Goal: Task Accomplishment & Management: Complete application form

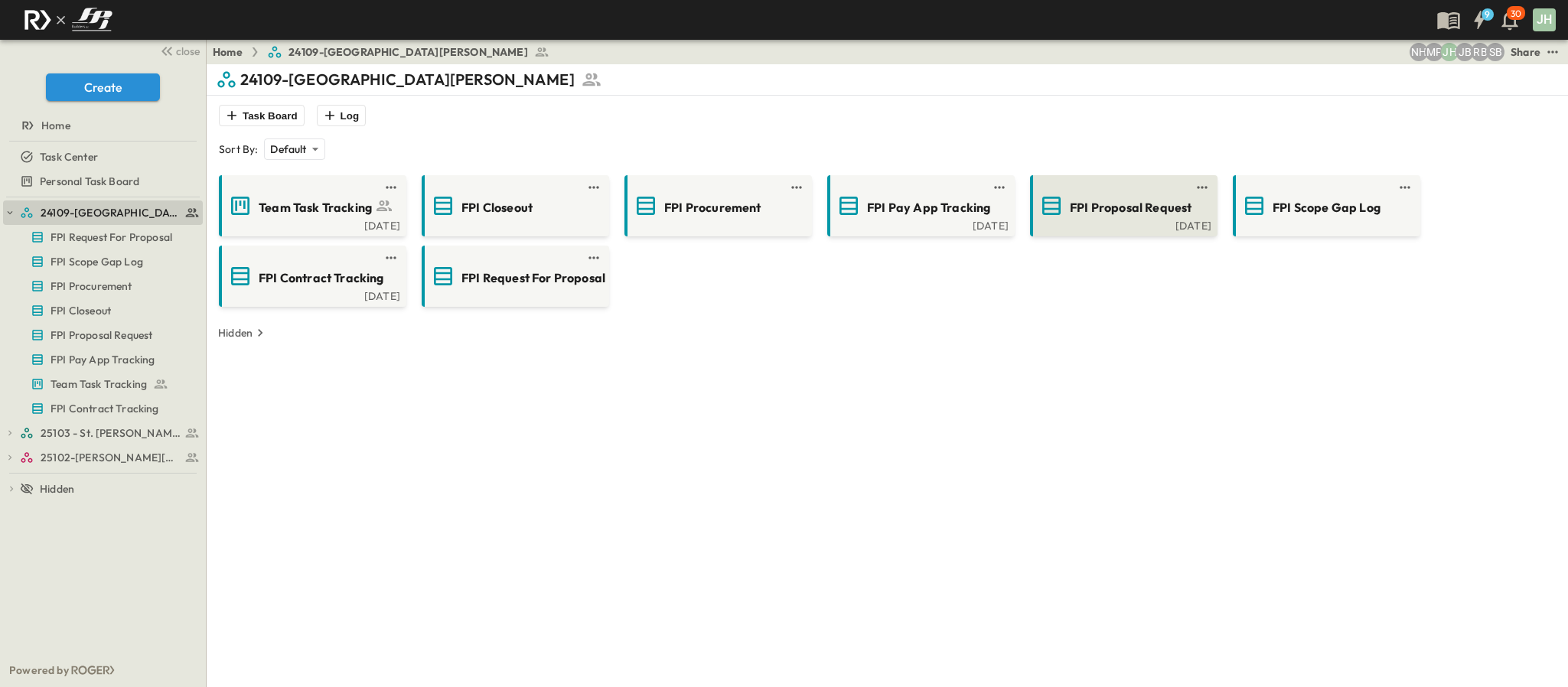
click at [1128, 210] on span "FPI Proposal Request" at bounding box center [1131, 207] width 122 height 17
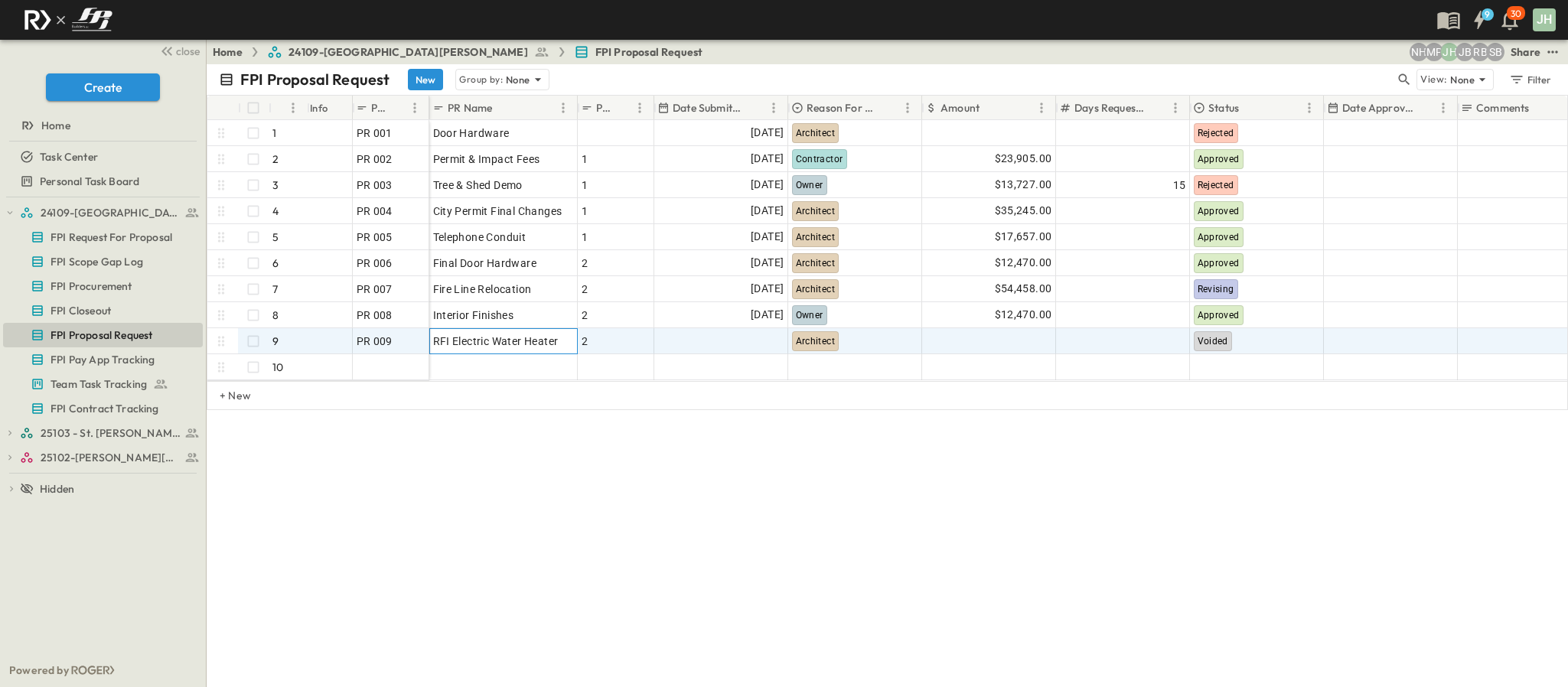
click at [498, 342] on span "RFI Electric Water Heater" at bounding box center [496, 341] width 125 height 15
click at [402, 344] on p "OPEN" at bounding box center [412, 339] width 26 height 13
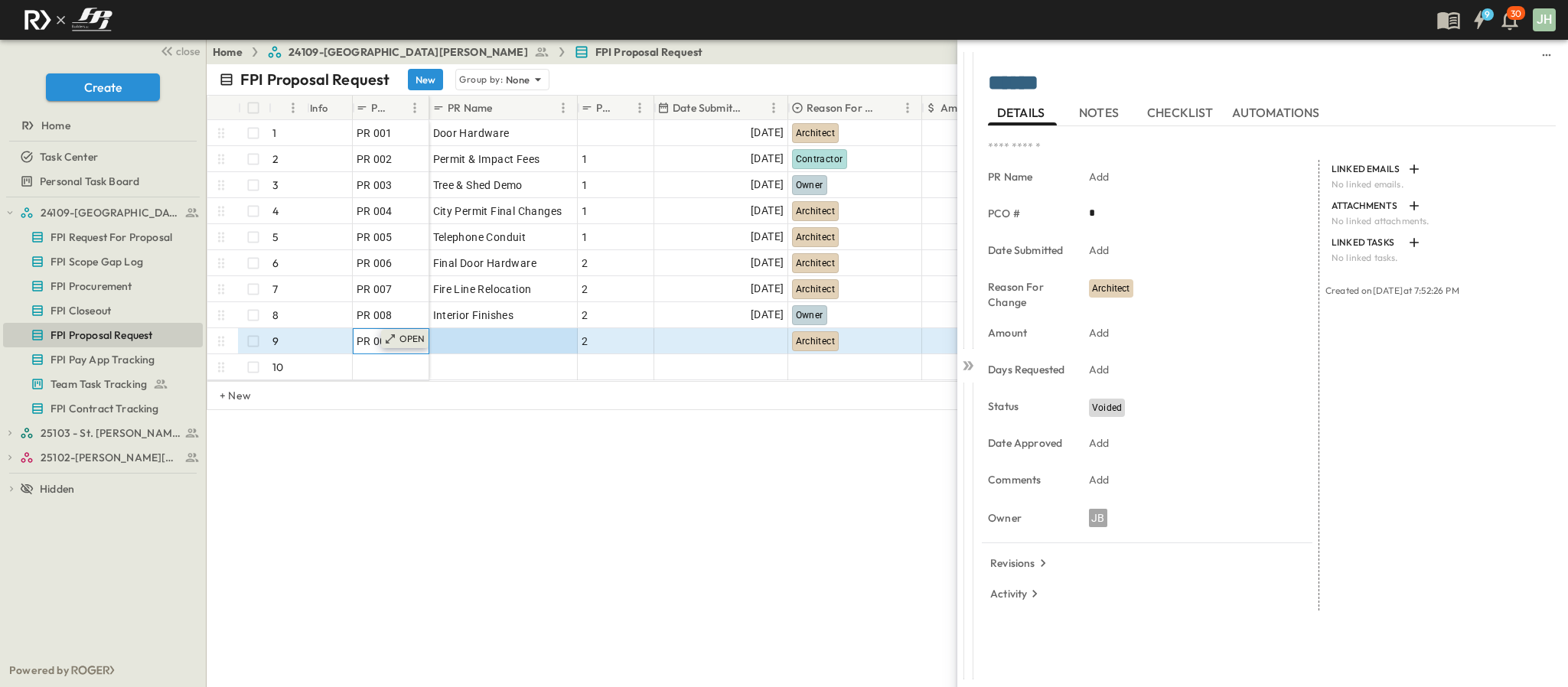
click at [402, 344] on p "OPEN" at bounding box center [412, 339] width 26 height 13
type input "*"
click at [529, 505] on div "FPI Proposal Request New Group by: None View: None Filter # Info PR # PR Name P…" at bounding box center [887, 375] width 1361 height 622
click at [965, 370] on icon at bounding box center [967, 365] width 15 height 15
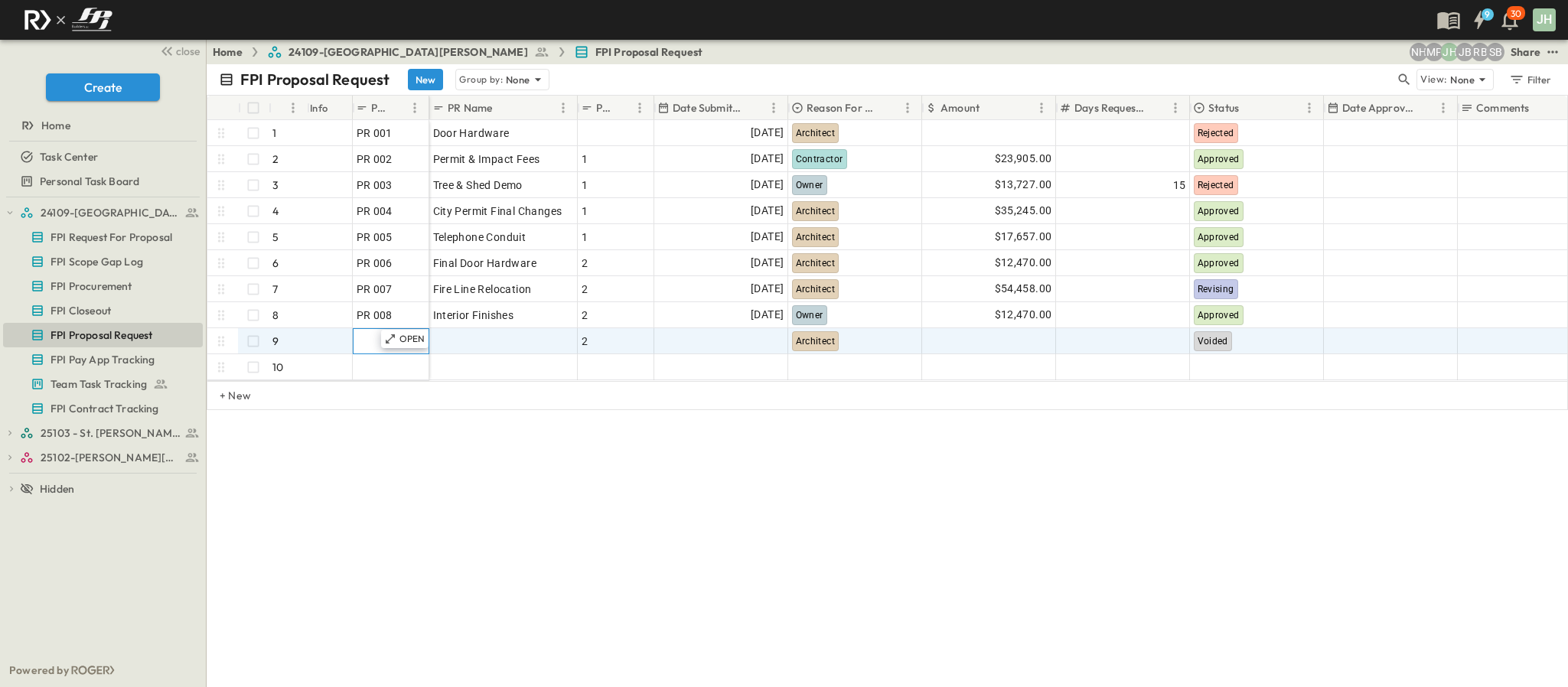
click at [366, 341] on div at bounding box center [391, 341] width 69 height 21
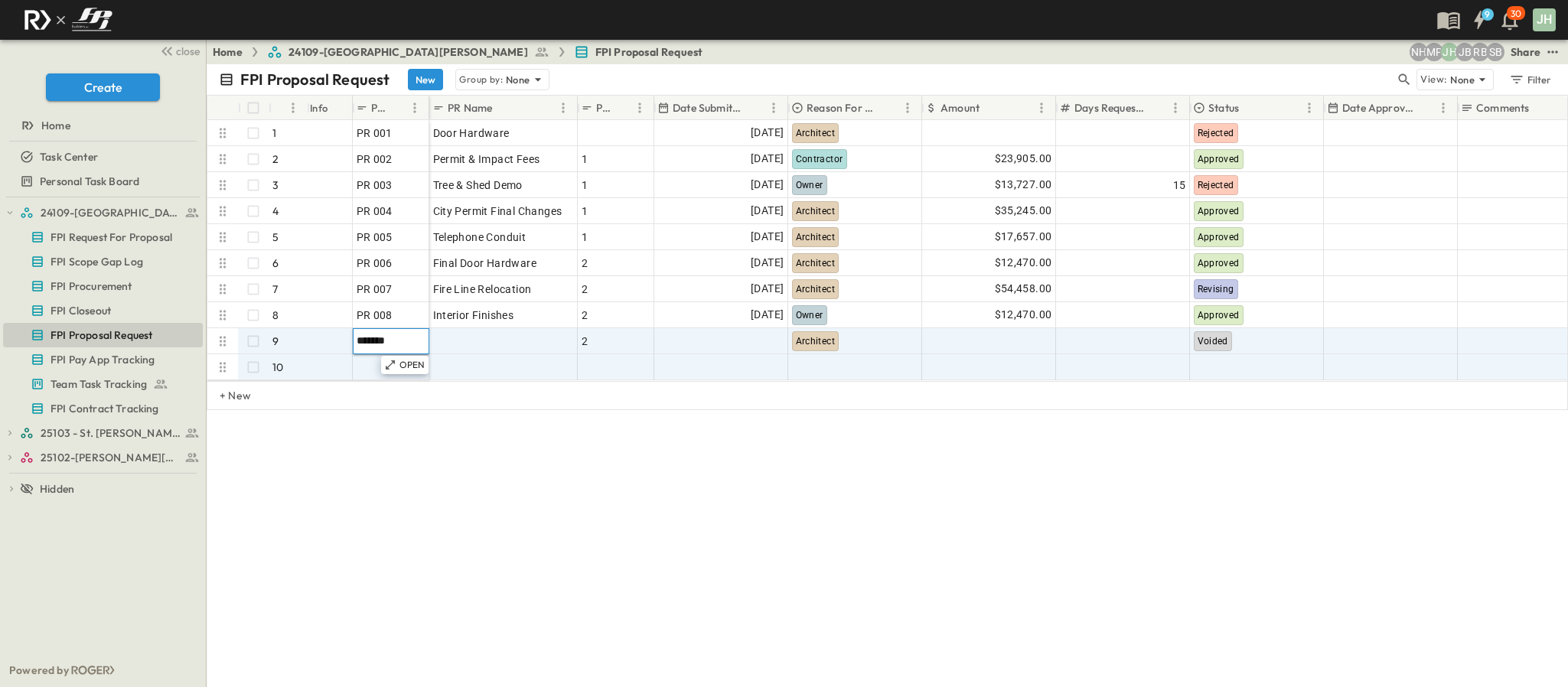
type input "******"
click at [376, 363] on div at bounding box center [391, 367] width 69 height 21
type input "******"
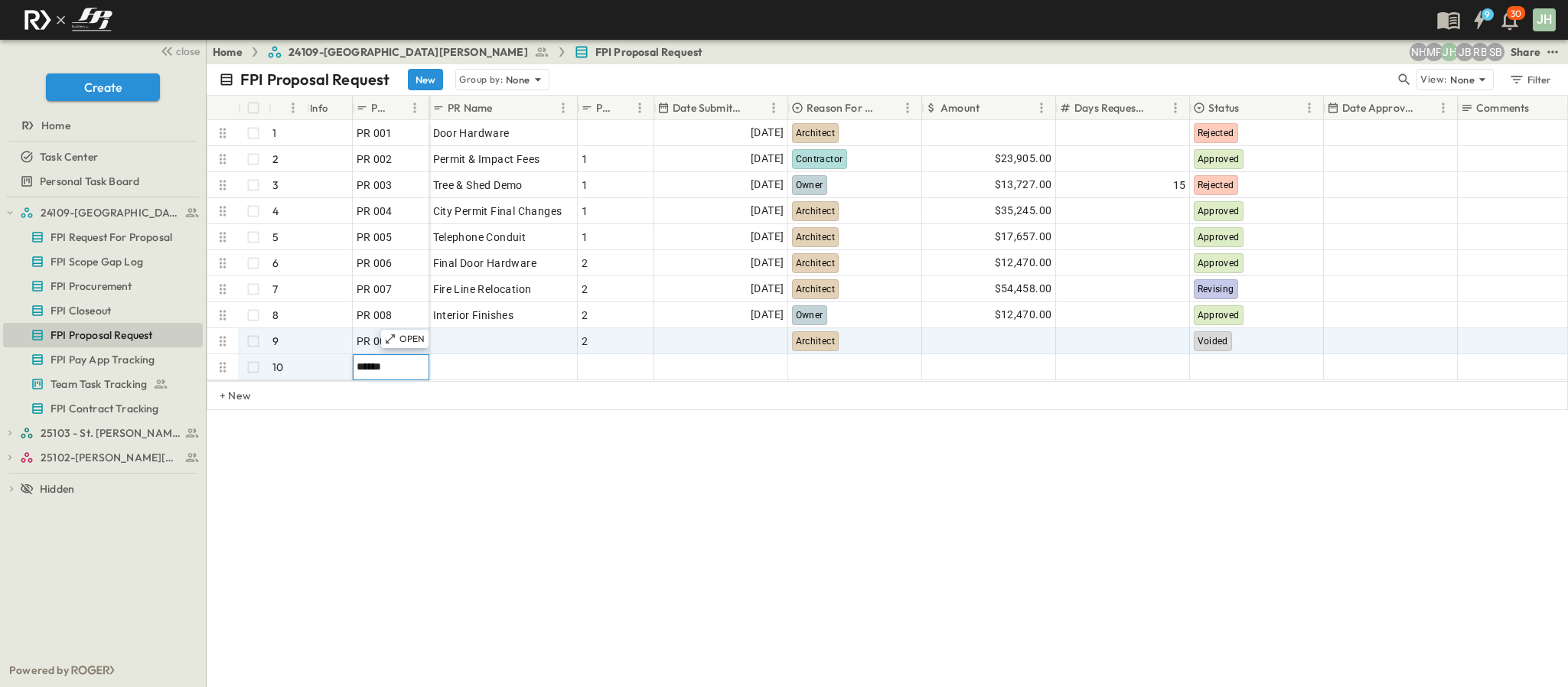
click at [416, 484] on div "FPI Proposal Request New Group by: None View: None Filter # Info PR # PR Name P…" at bounding box center [887, 375] width 1361 height 622
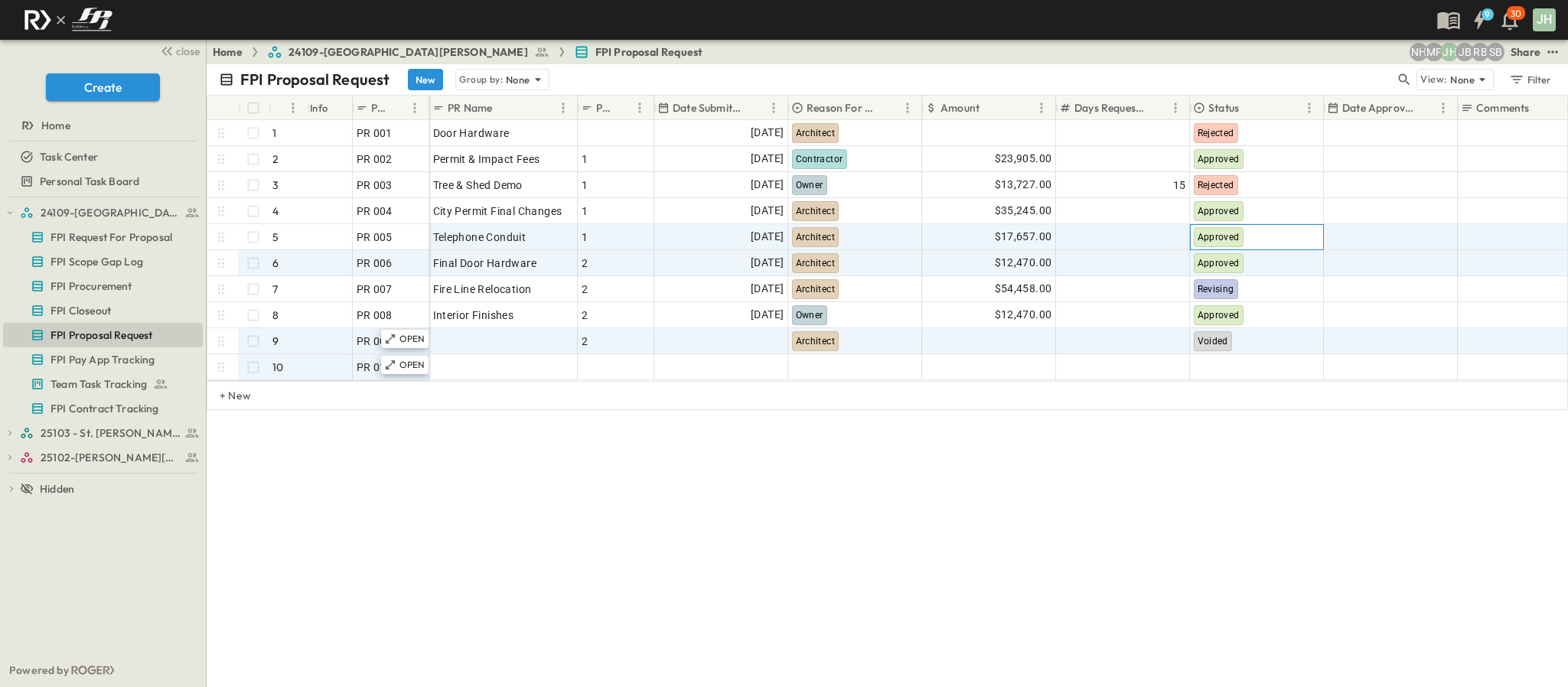
click at [1255, 237] on div "Approved" at bounding box center [1257, 237] width 133 height 24
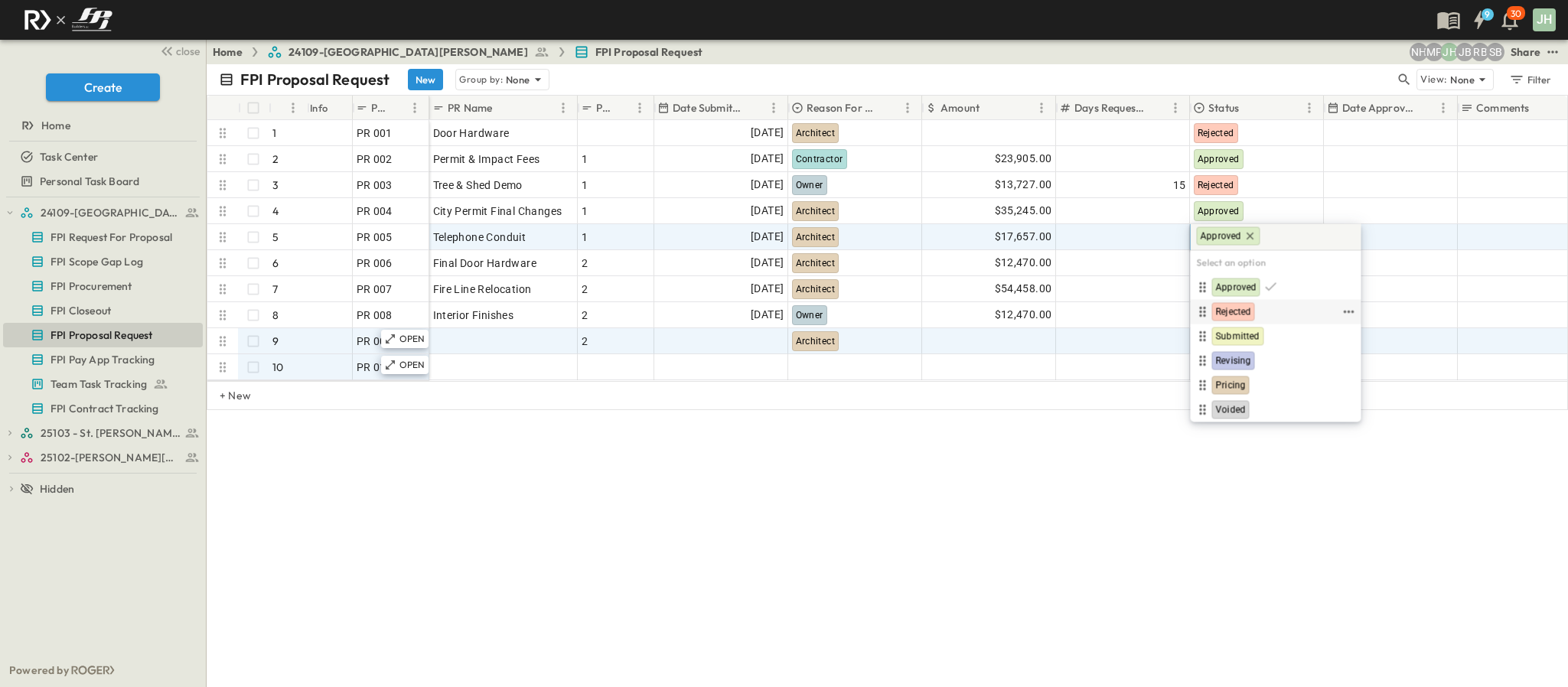
click at [1249, 306] on span "Rejected" at bounding box center [1233, 312] width 36 height 13
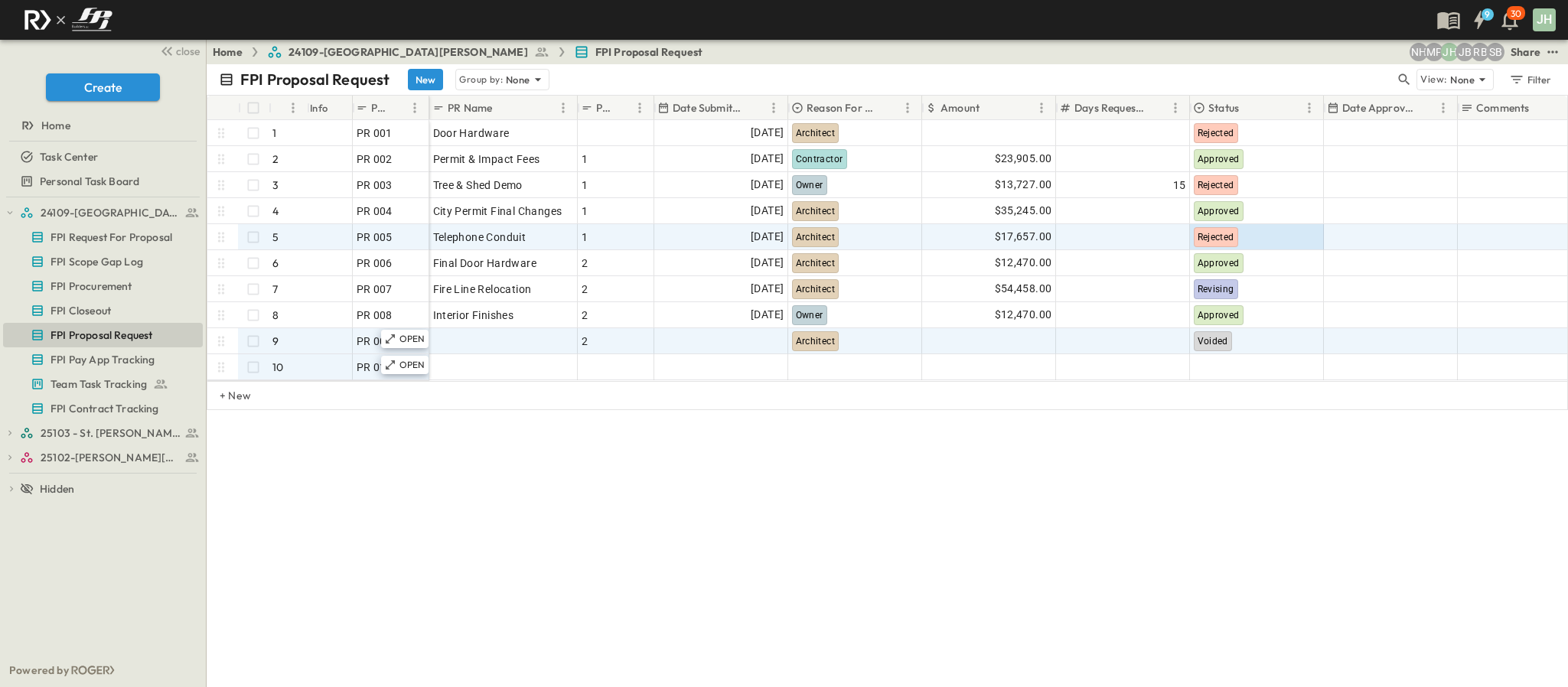
click at [1241, 237] on body "9 30 JH close Create Home Task Center Personal Task Board 24109-St. [PERSON_NAM…" at bounding box center [784, 343] width 1568 height 687
click at [1263, 239] on div "Rejected" at bounding box center [1256, 237] width 132 height 24
click at [1267, 232] on div "Rejected" at bounding box center [1256, 237] width 132 height 24
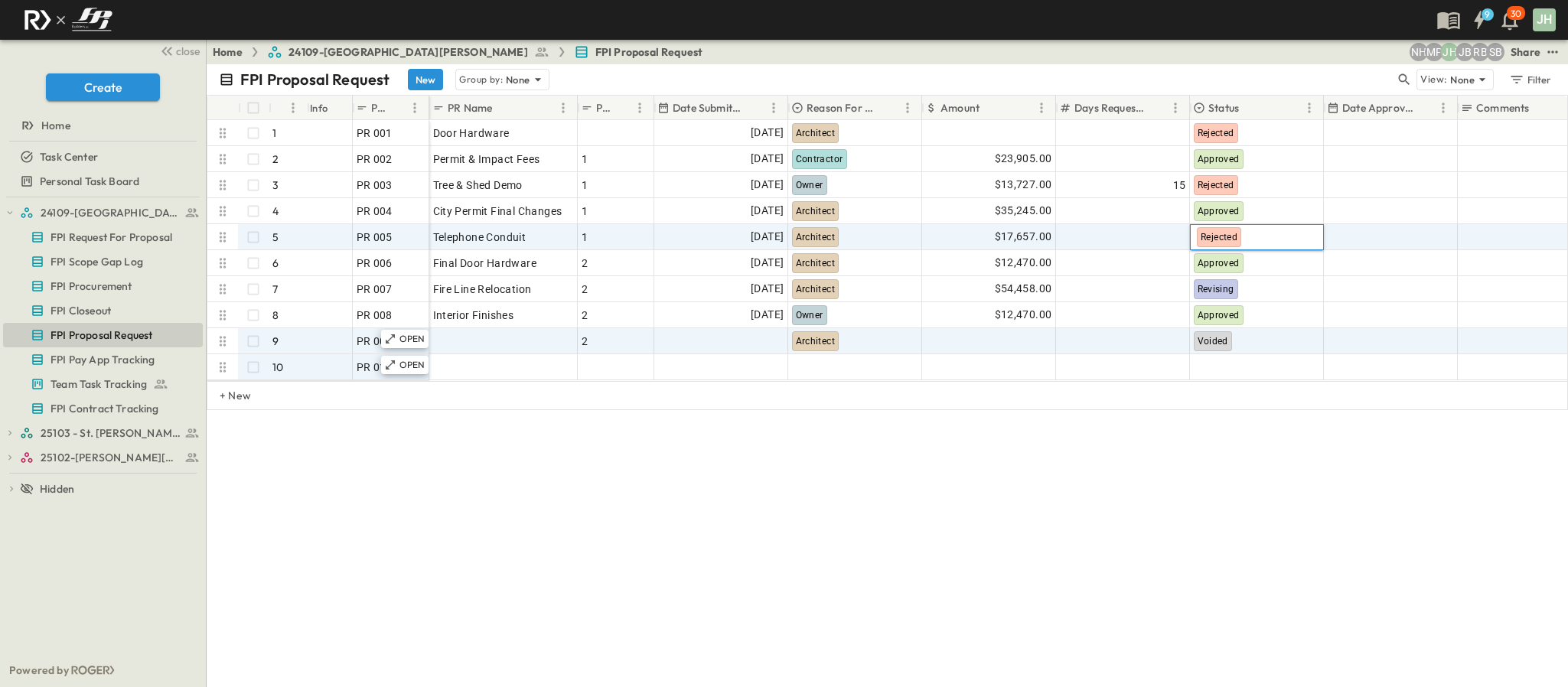
click at [1270, 230] on div "Rejected" at bounding box center [1256, 237] width 132 height 24
click at [1270, 237] on div "Rejected" at bounding box center [1256, 237] width 132 height 24
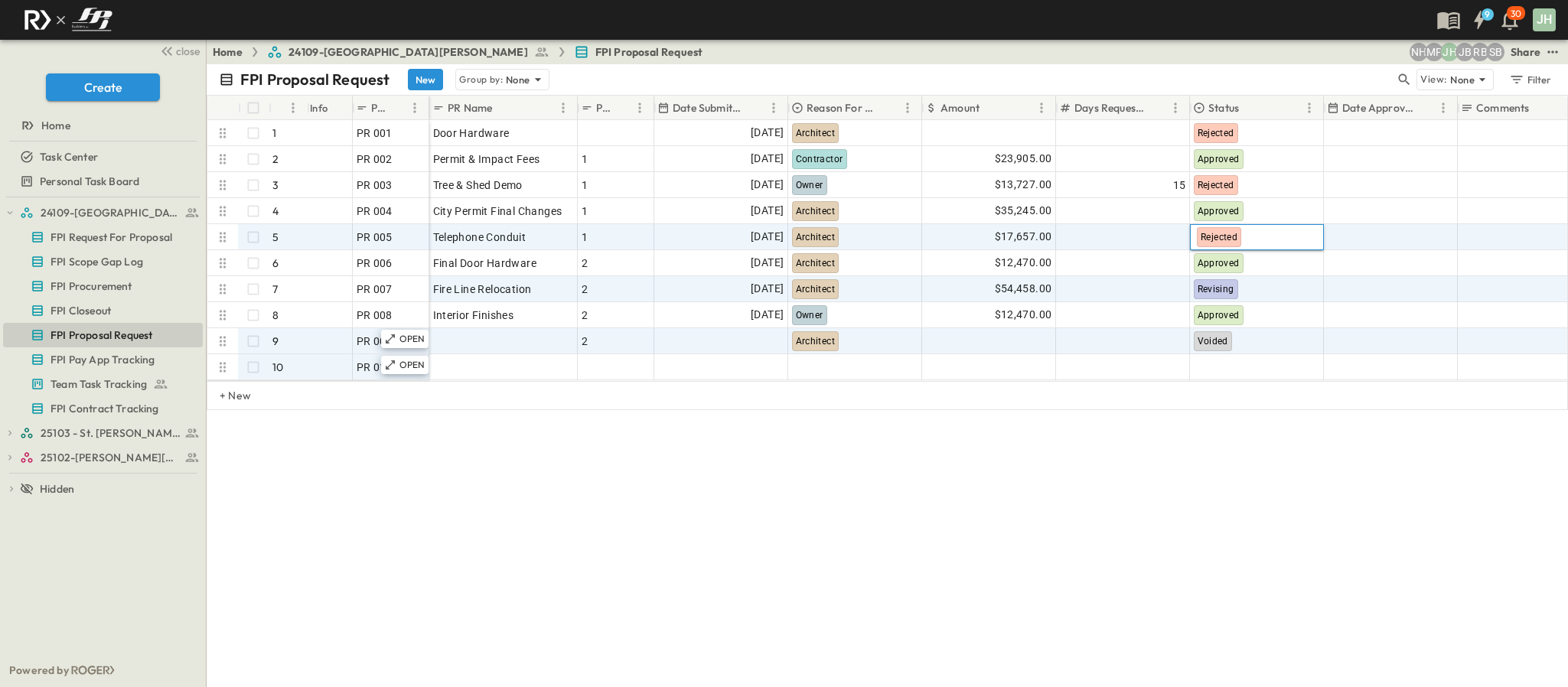
drag, startPoint x: 1041, startPoint y: 528, endPoint x: 1273, endPoint y: 297, distance: 327.4
click at [1041, 528] on div "FPI Proposal Request New Group by: None View: None Filter # Info PR # PR Name P…" at bounding box center [887, 375] width 1361 height 622
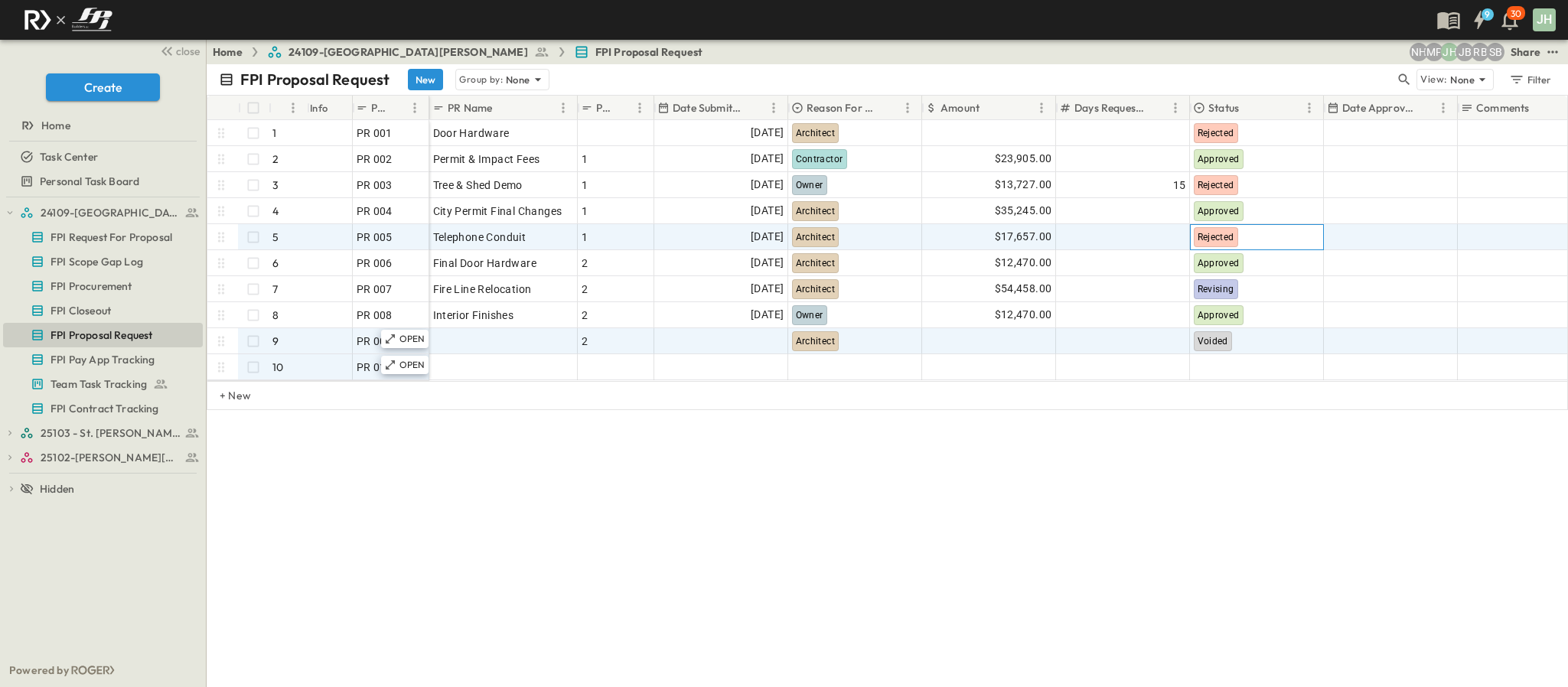
click at [1279, 237] on div "Rejected" at bounding box center [1257, 237] width 133 height 24
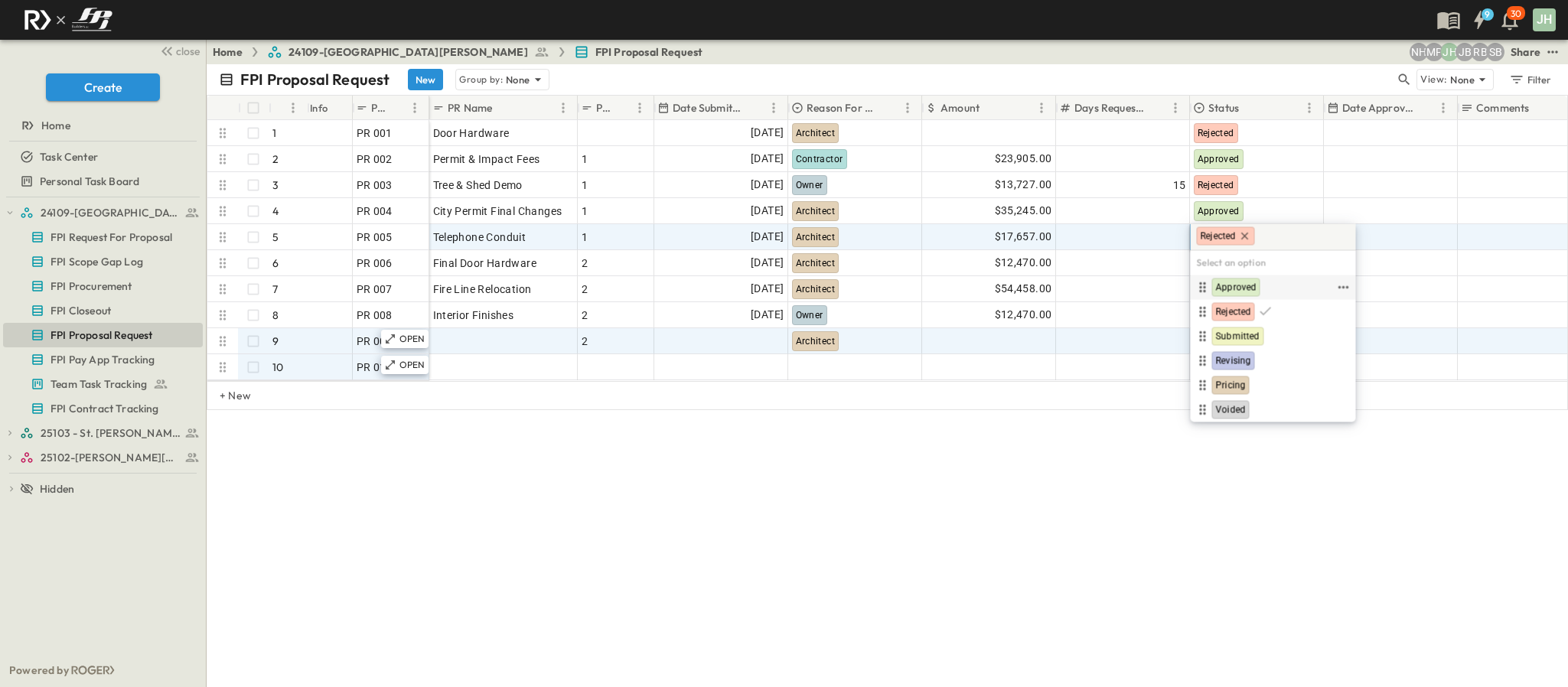
click at [1252, 288] on span "Approved" at bounding box center [1236, 288] width 40 height 13
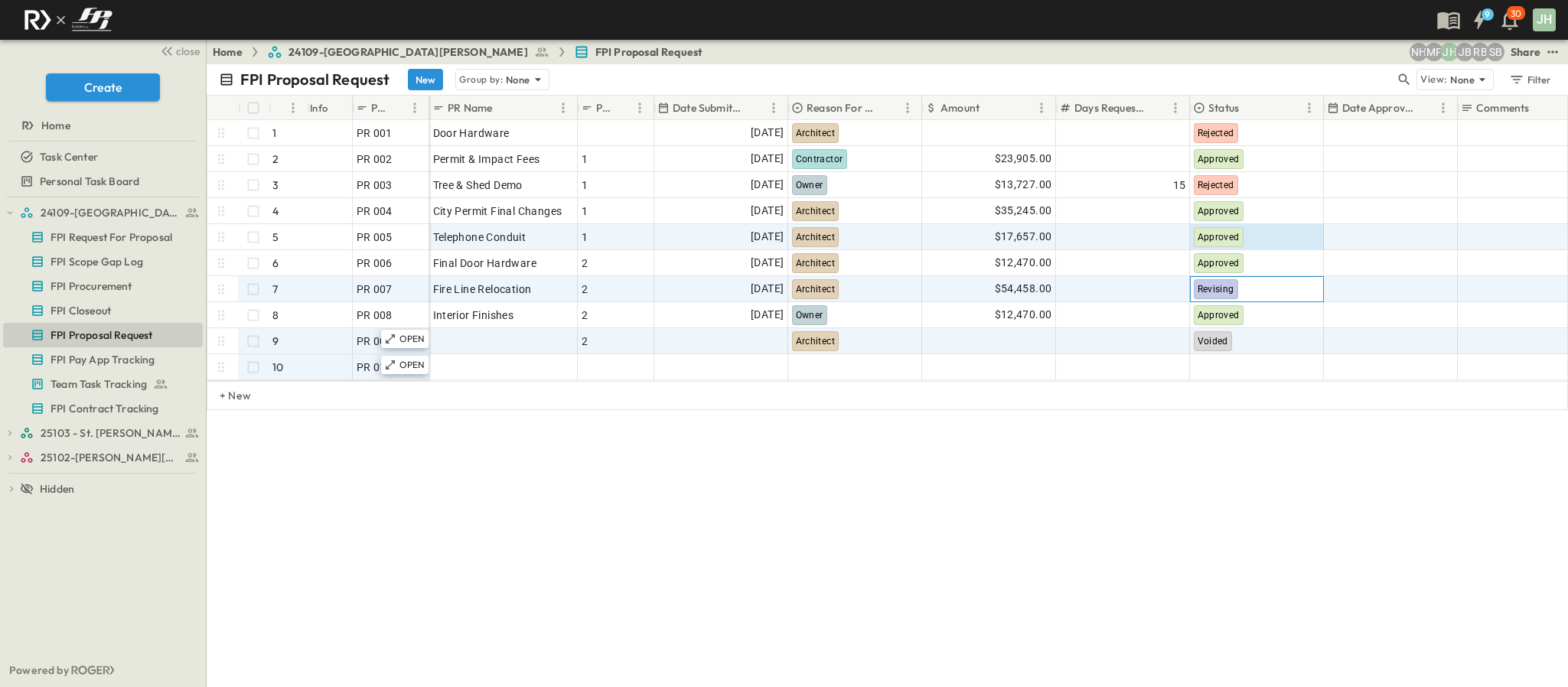
click at [1241, 287] on div "Revising" at bounding box center [1257, 289] width 133 height 24
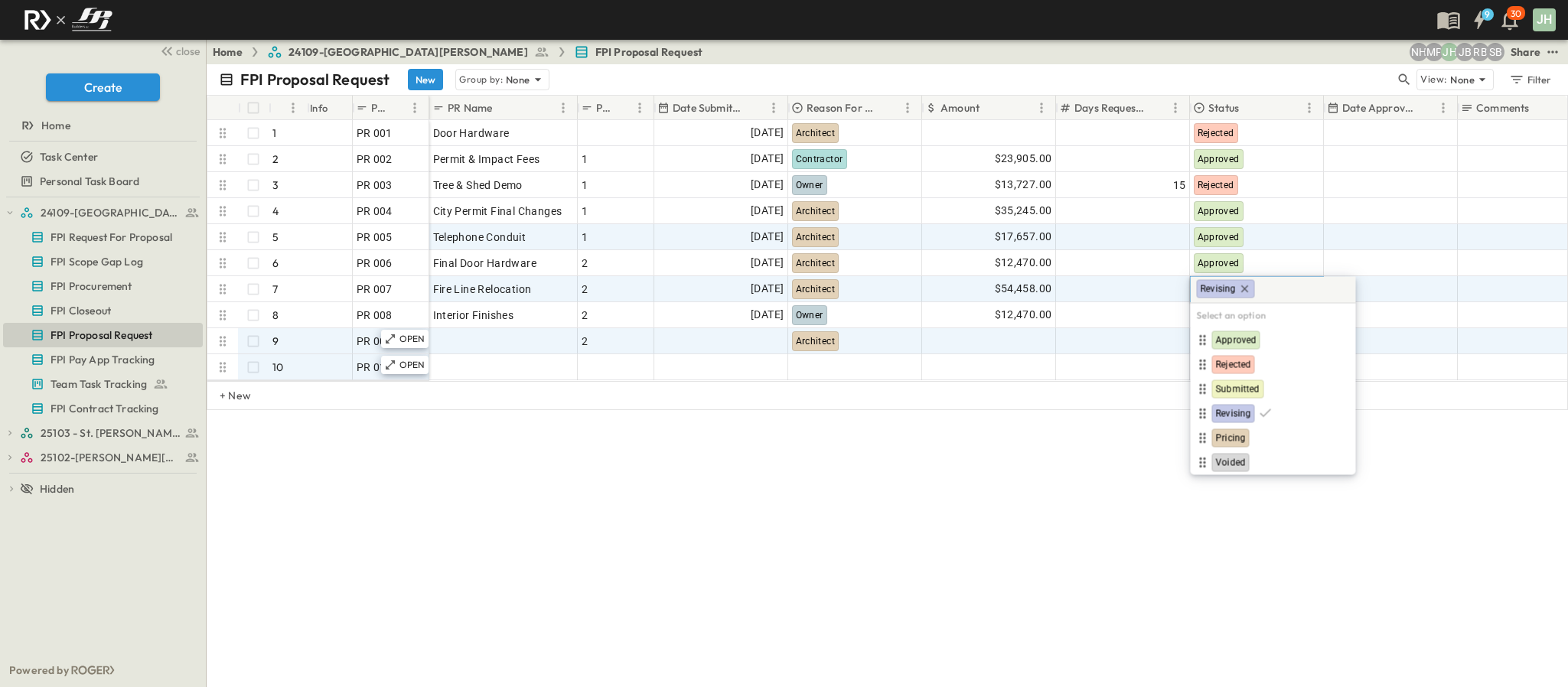
click at [1109, 477] on div "FPI Proposal Request New Group by: None View: None Filter # Info PR # PR Name P…" at bounding box center [887, 375] width 1361 height 622
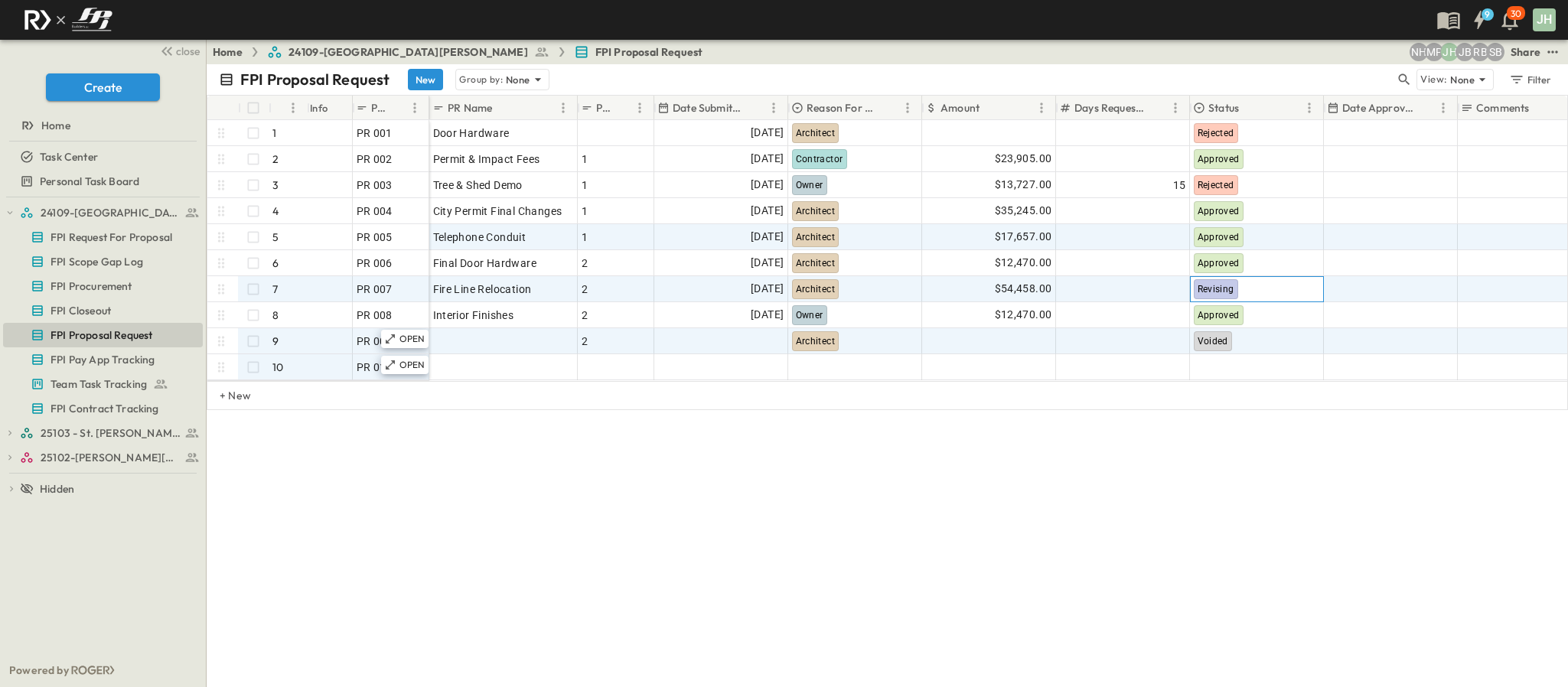
click at [1263, 292] on div "Revising" at bounding box center [1257, 289] width 133 height 24
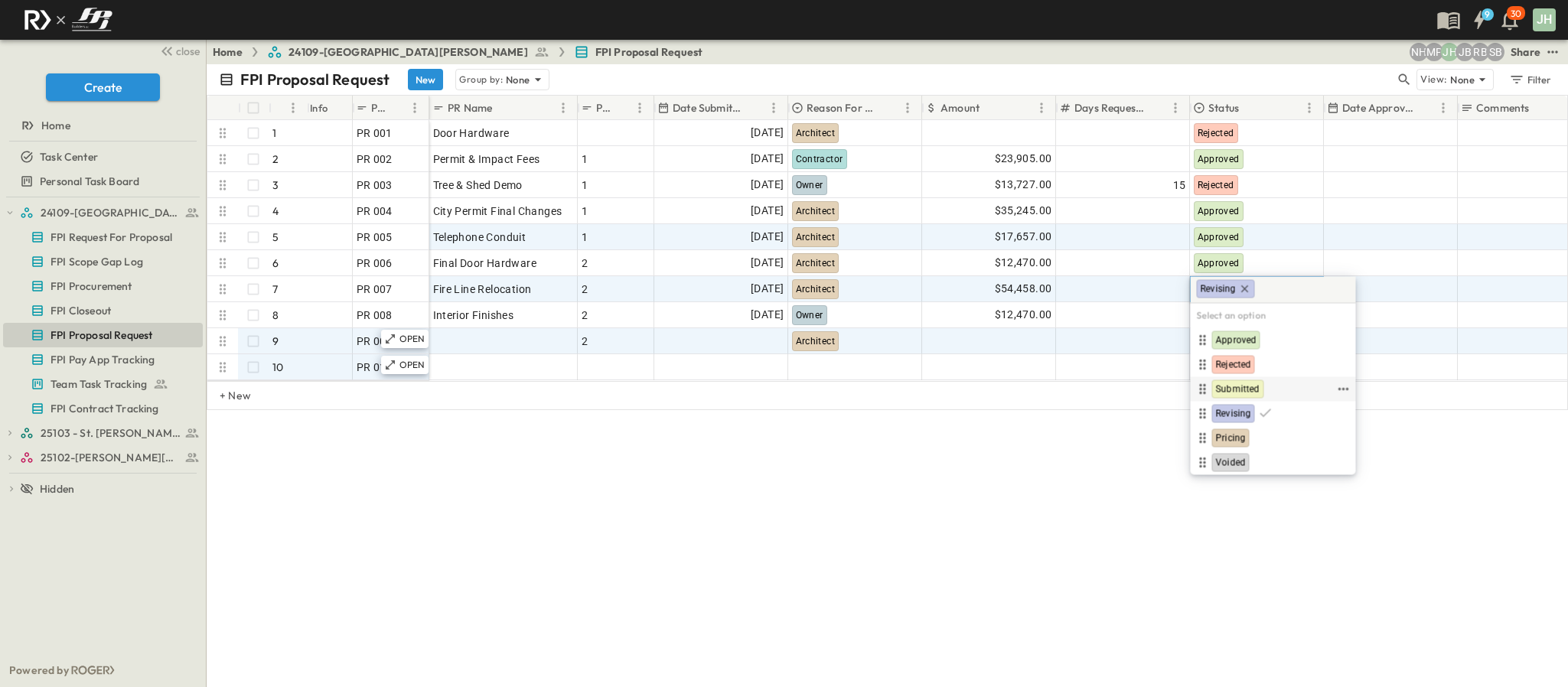
click at [1245, 377] on div "Submitted" at bounding box center [1273, 389] width 165 height 24
click at [1231, 386] on span "Submitted" at bounding box center [1238, 390] width 44 height 13
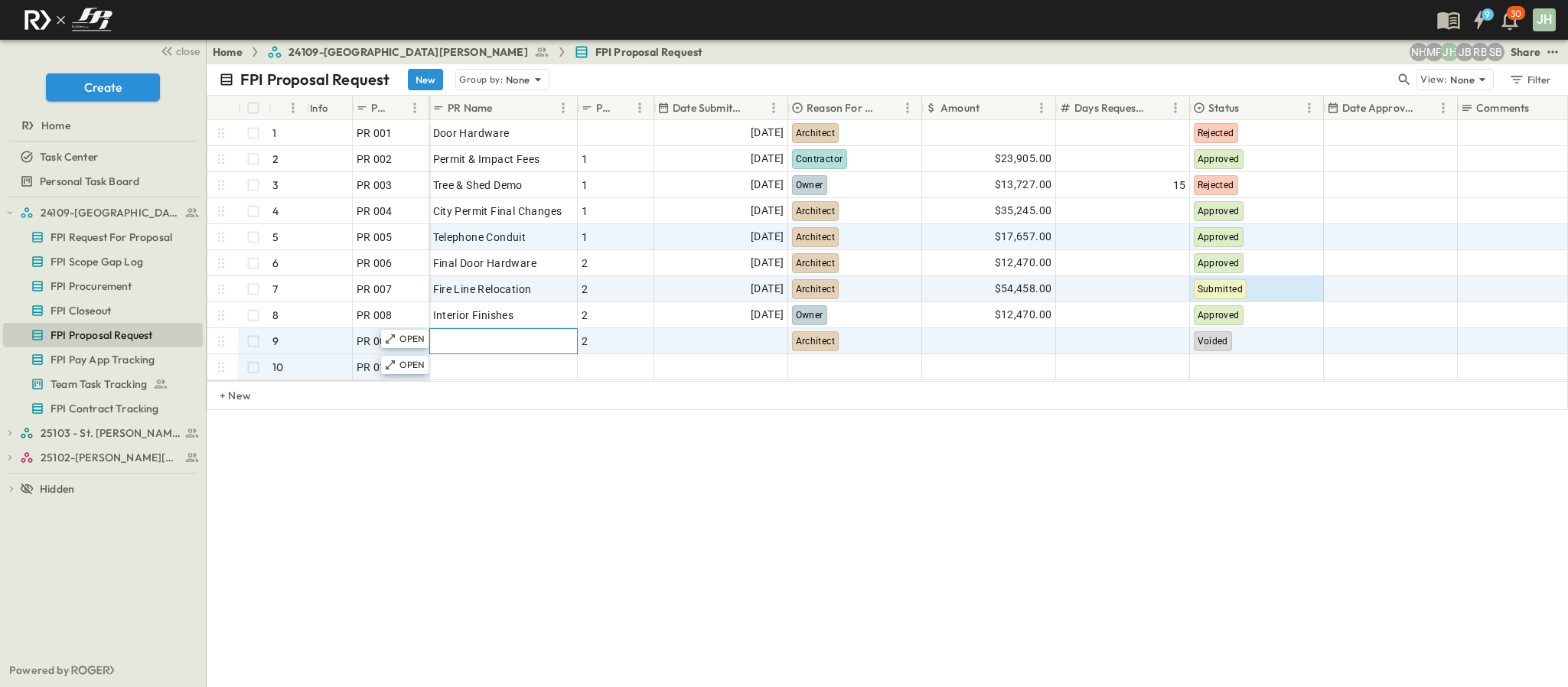
click at [467, 342] on div at bounding box center [503, 341] width 140 height 21
type input "*"
click at [481, 342] on input "text" at bounding box center [503, 340] width 146 height 18
paste input "**********"
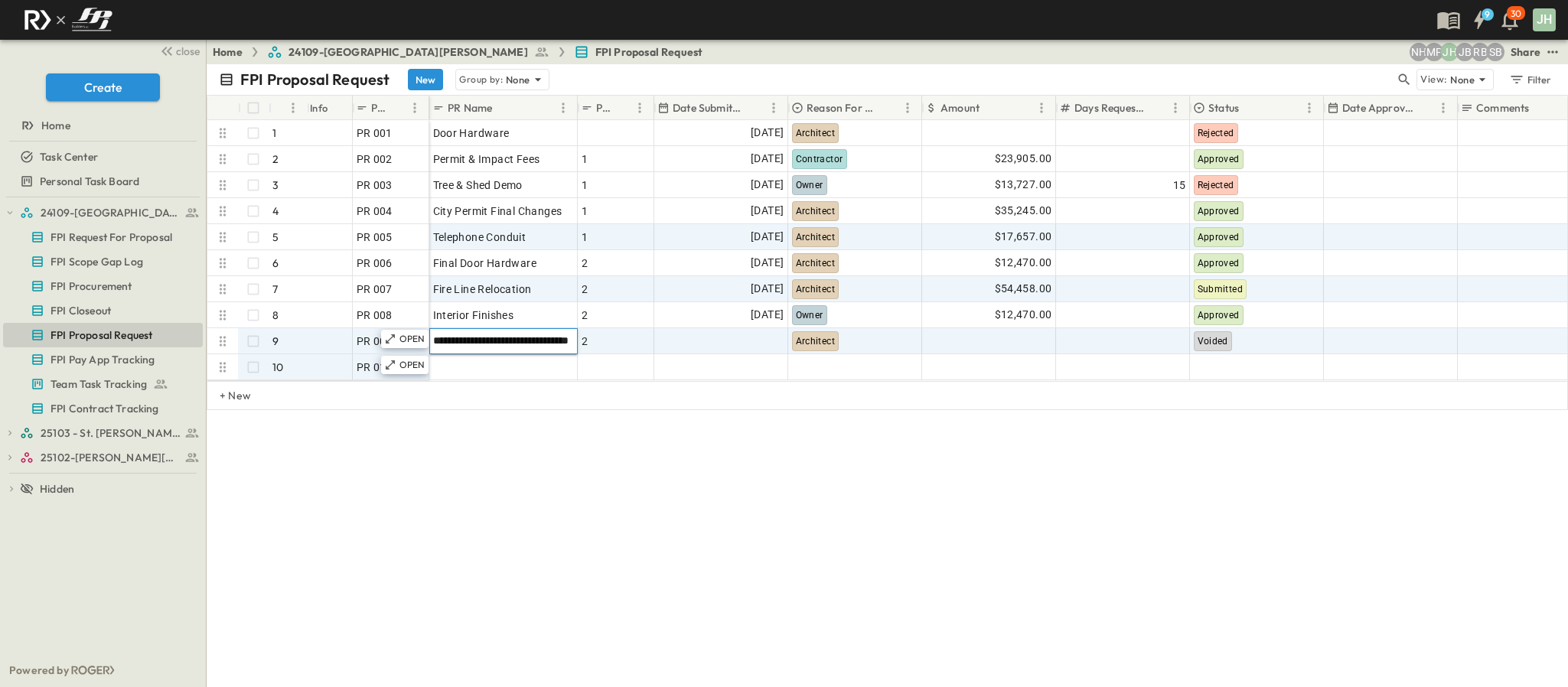
type input "**********"
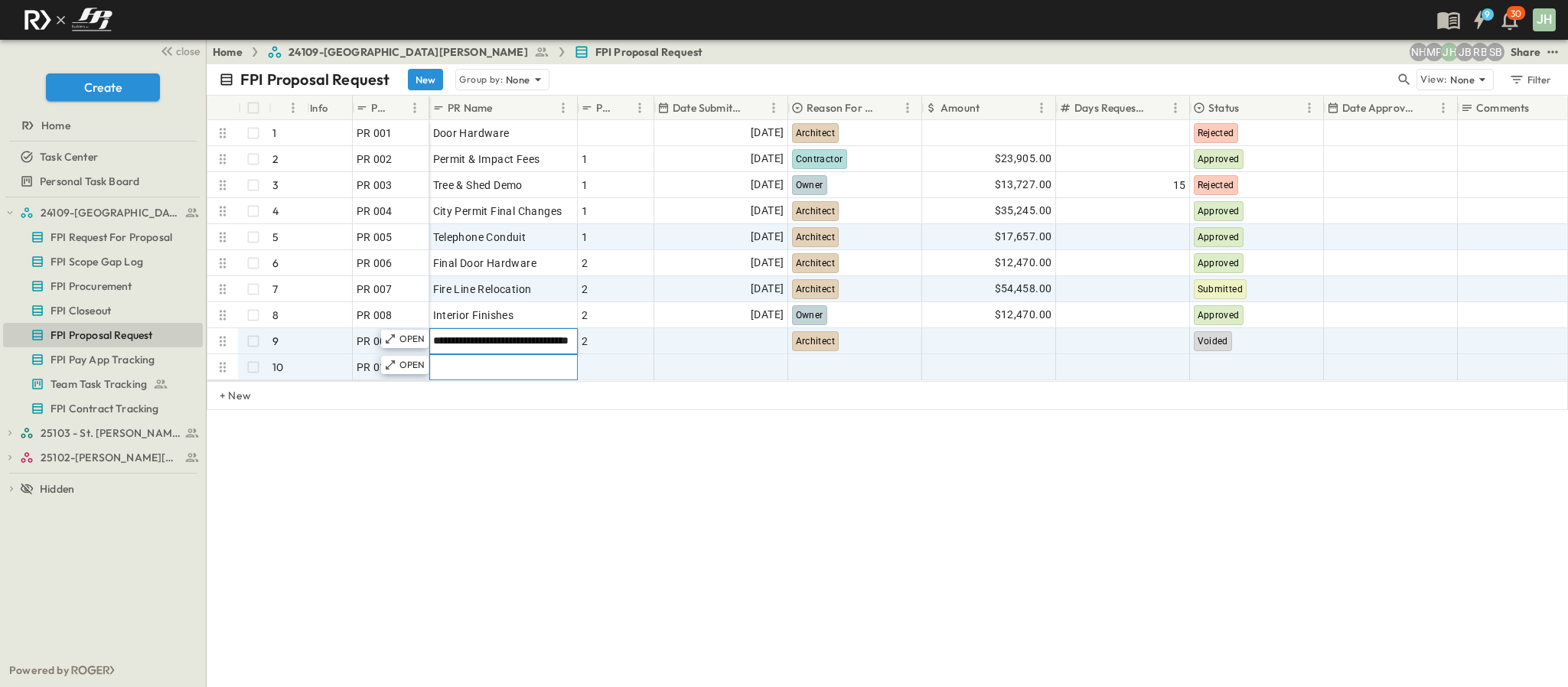
click at [482, 368] on div at bounding box center [503, 367] width 140 height 21
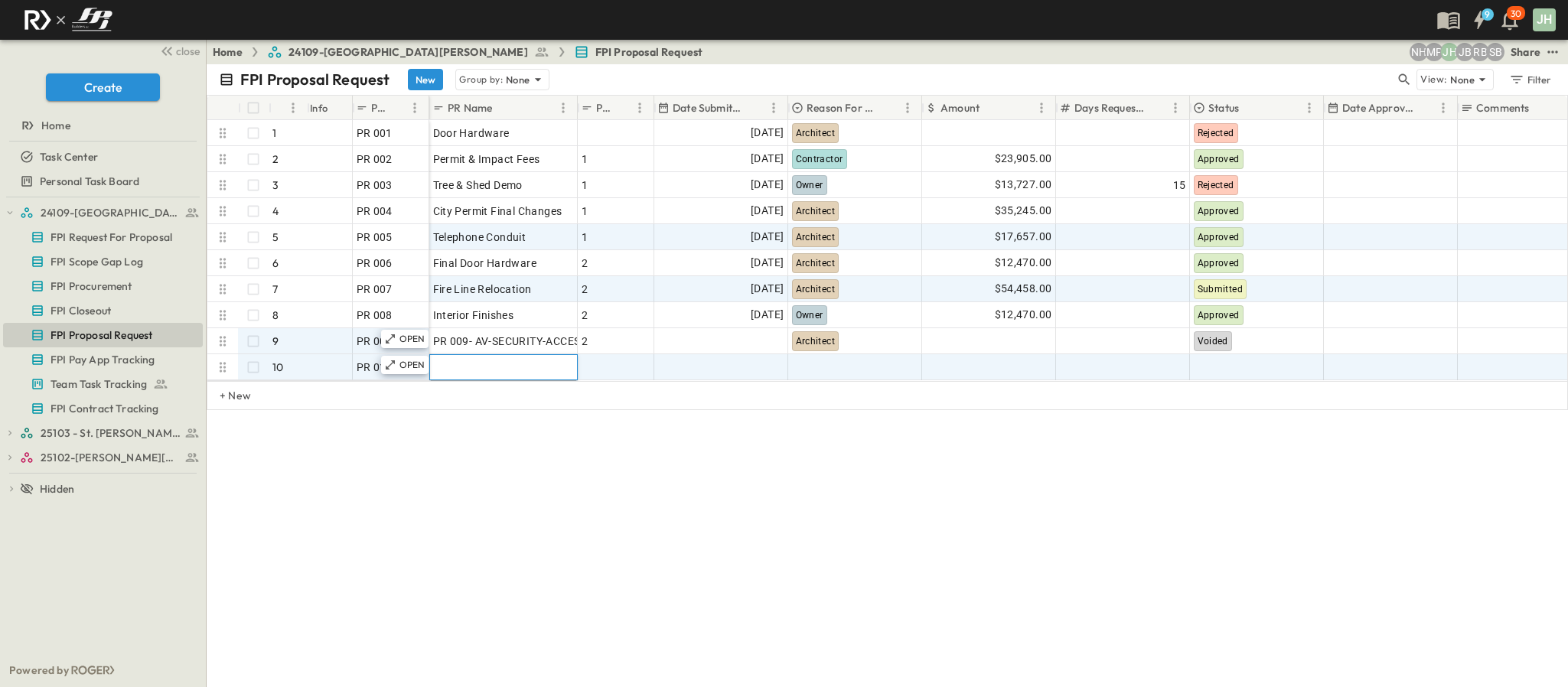
paste input "**********"
type input "**********"
click at [601, 487] on div "**********" at bounding box center [887, 375] width 1361 height 622
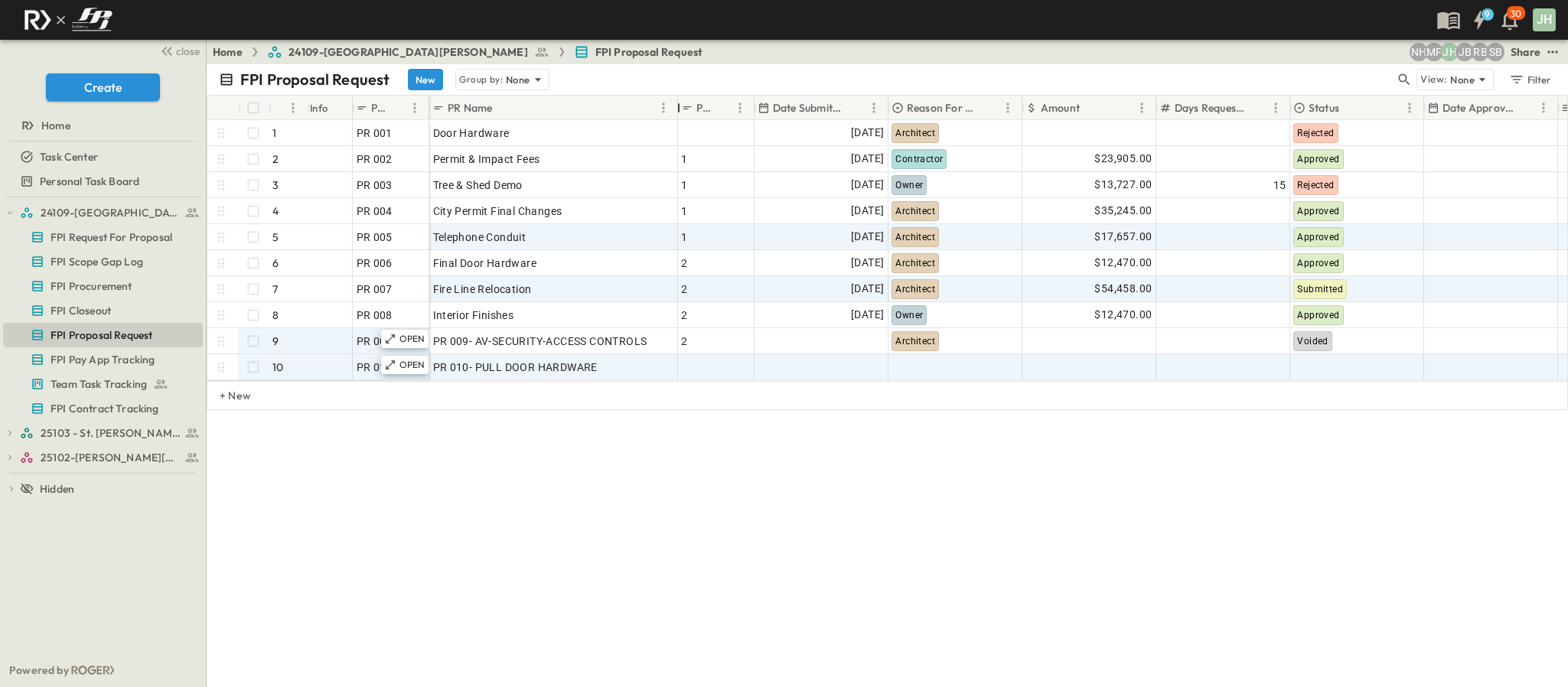
drag, startPoint x: 574, startPoint y: 106, endPoint x: 675, endPoint y: 113, distance: 101.2
click at [675, 113] on div at bounding box center [679, 108] width 15 height 43
click at [708, 370] on div at bounding box center [715, 367] width 69 height 21
type input "*"
click at [765, 502] on div "FPI Proposal Request New Group by: None View: None Filter # Info PR # PR Name P…" at bounding box center [887, 375] width 1361 height 622
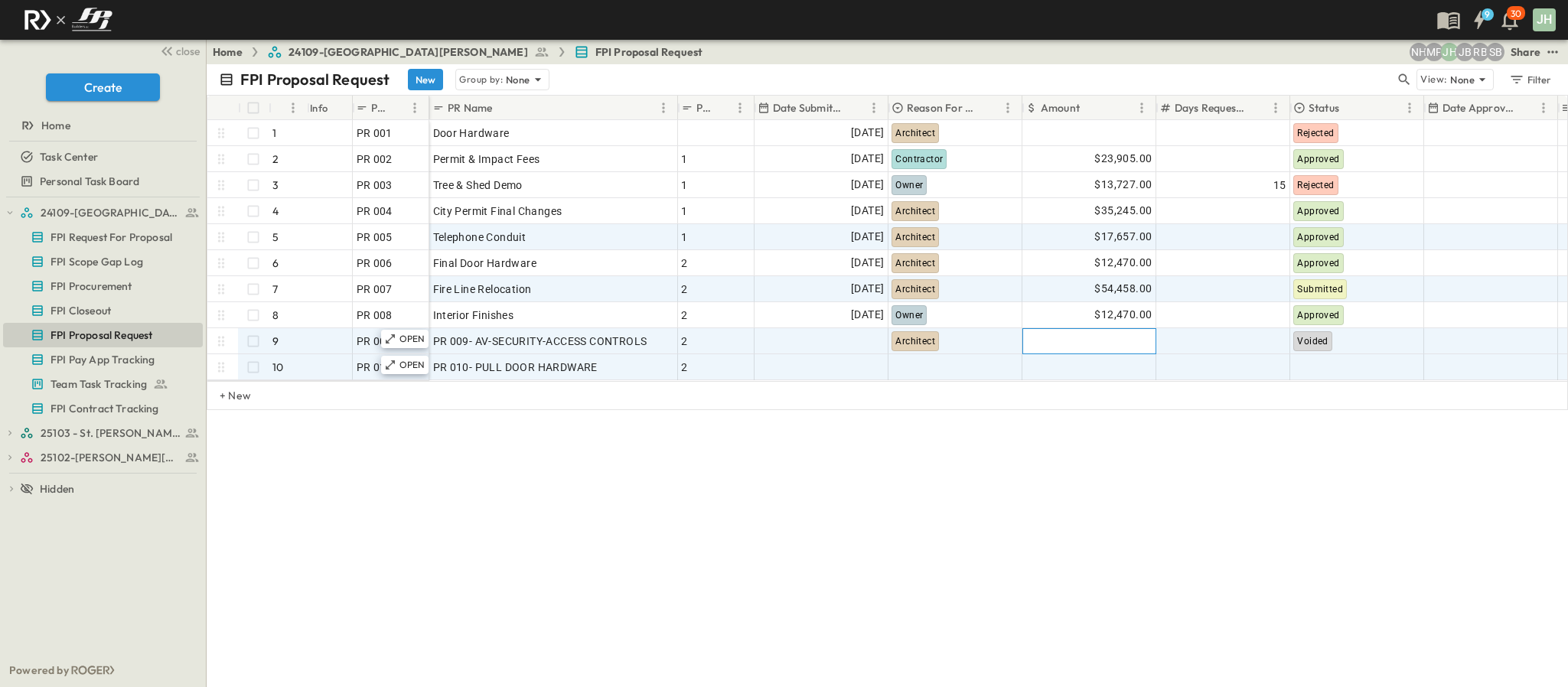
click at [1091, 338] on div at bounding box center [1089, 341] width 133 height 24
type input "*****"
click at [1076, 471] on div "FPI Proposal Request New Group by: None View: None Filter # Info PR # PR Name P…" at bounding box center [887, 375] width 1361 height 622
click at [1087, 366] on div at bounding box center [1089, 367] width 133 height 24
type input "*****"
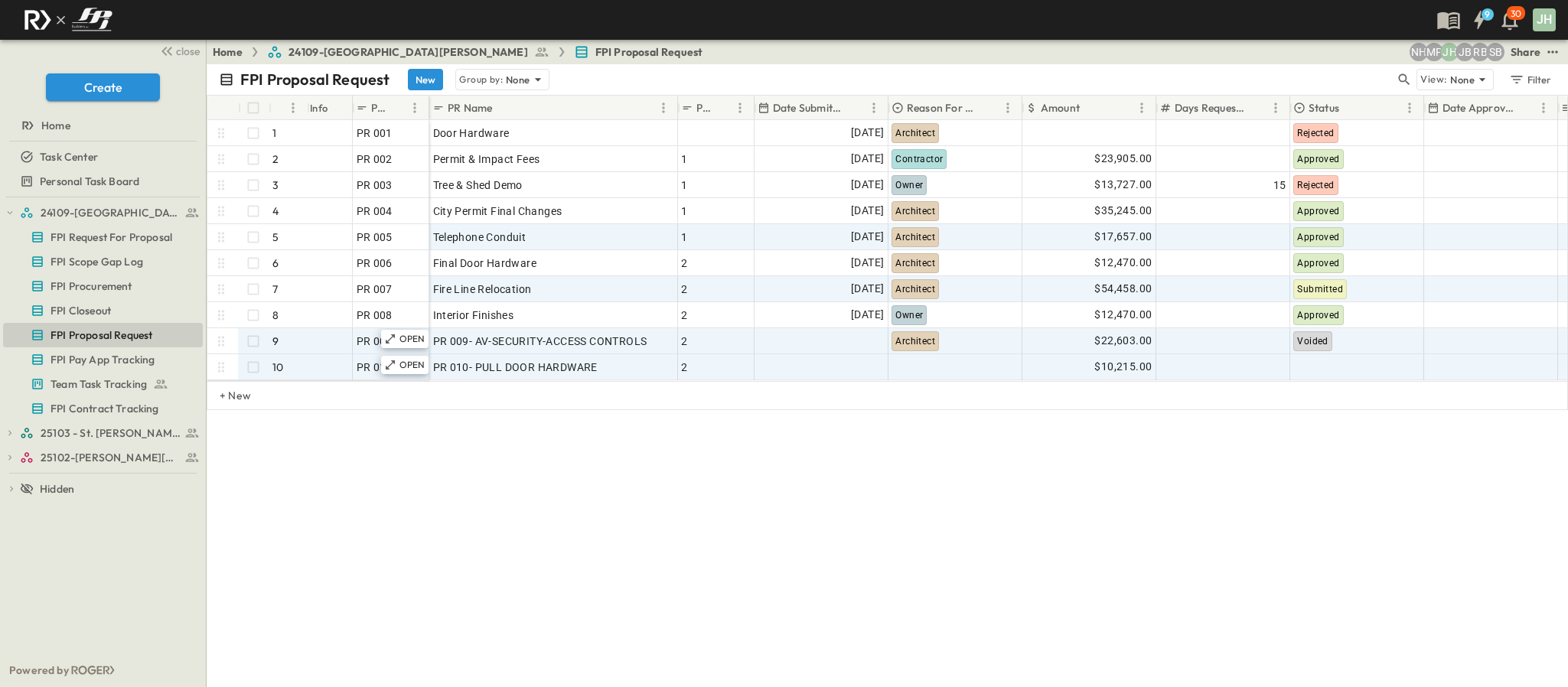
click at [1113, 498] on div "FPI Proposal Request New Group by: None View: None Filter # Info PR # PR Name P…" at bounding box center [887, 375] width 1361 height 622
click at [905, 364] on div at bounding box center [955, 367] width 133 height 24
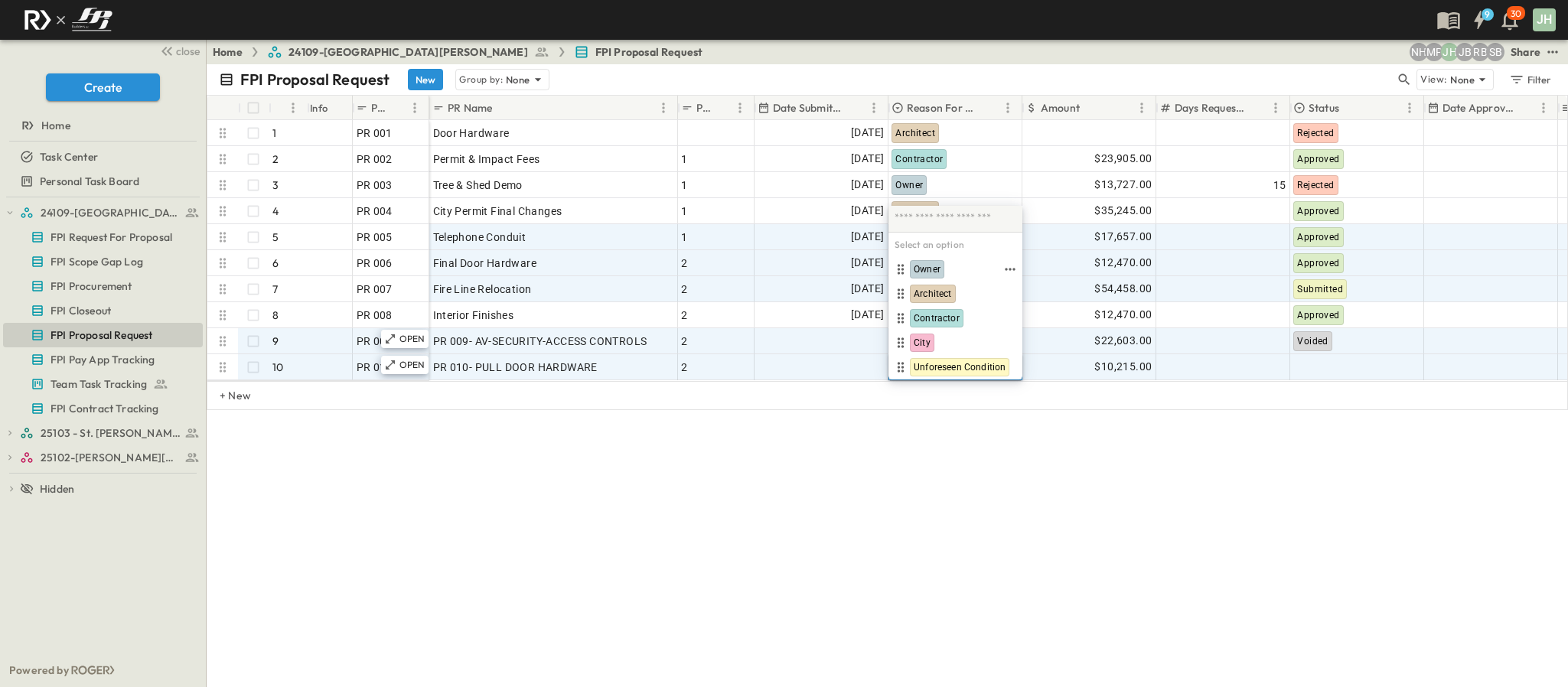
click at [926, 264] on span "Owner" at bounding box center [927, 270] width 27 height 13
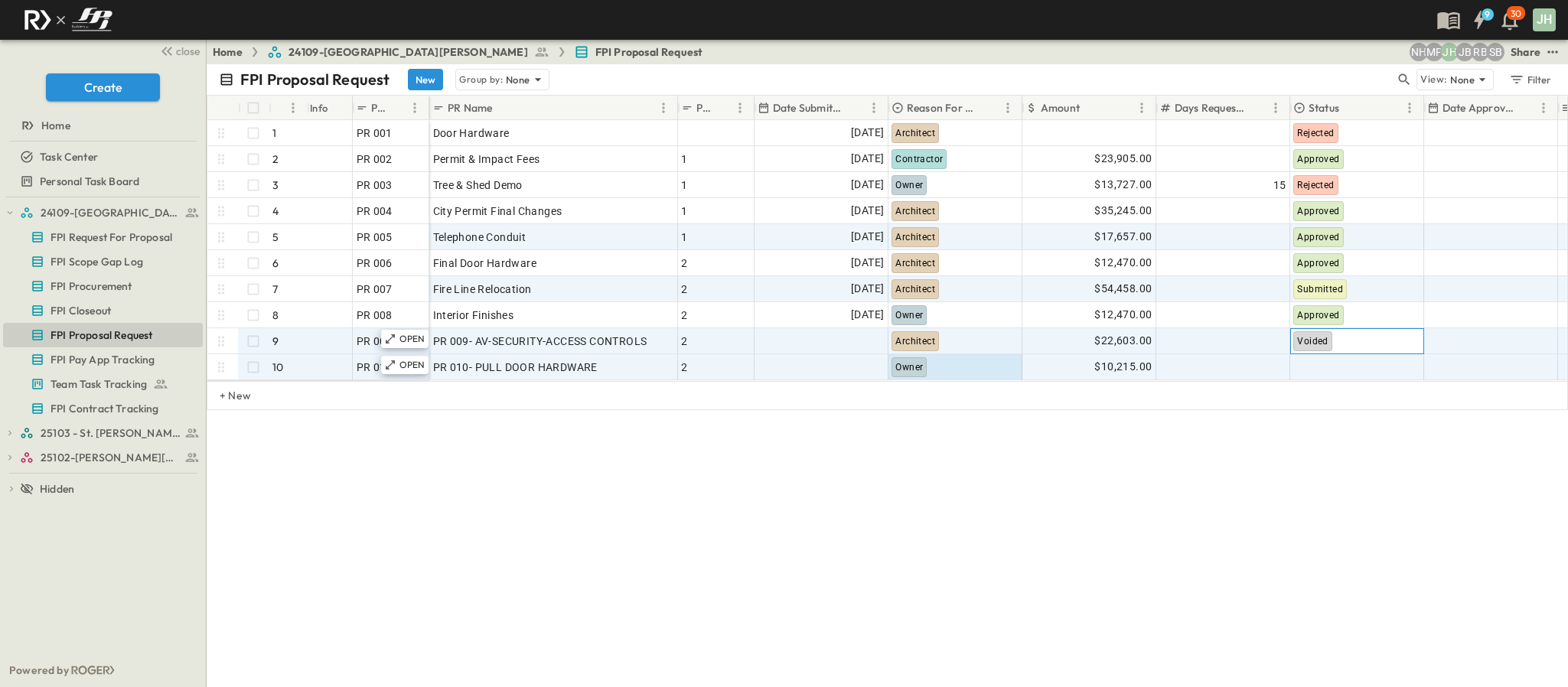
click at [1342, 338] on div "Voided" at bounding box center [1357, 341] width 133 height 24
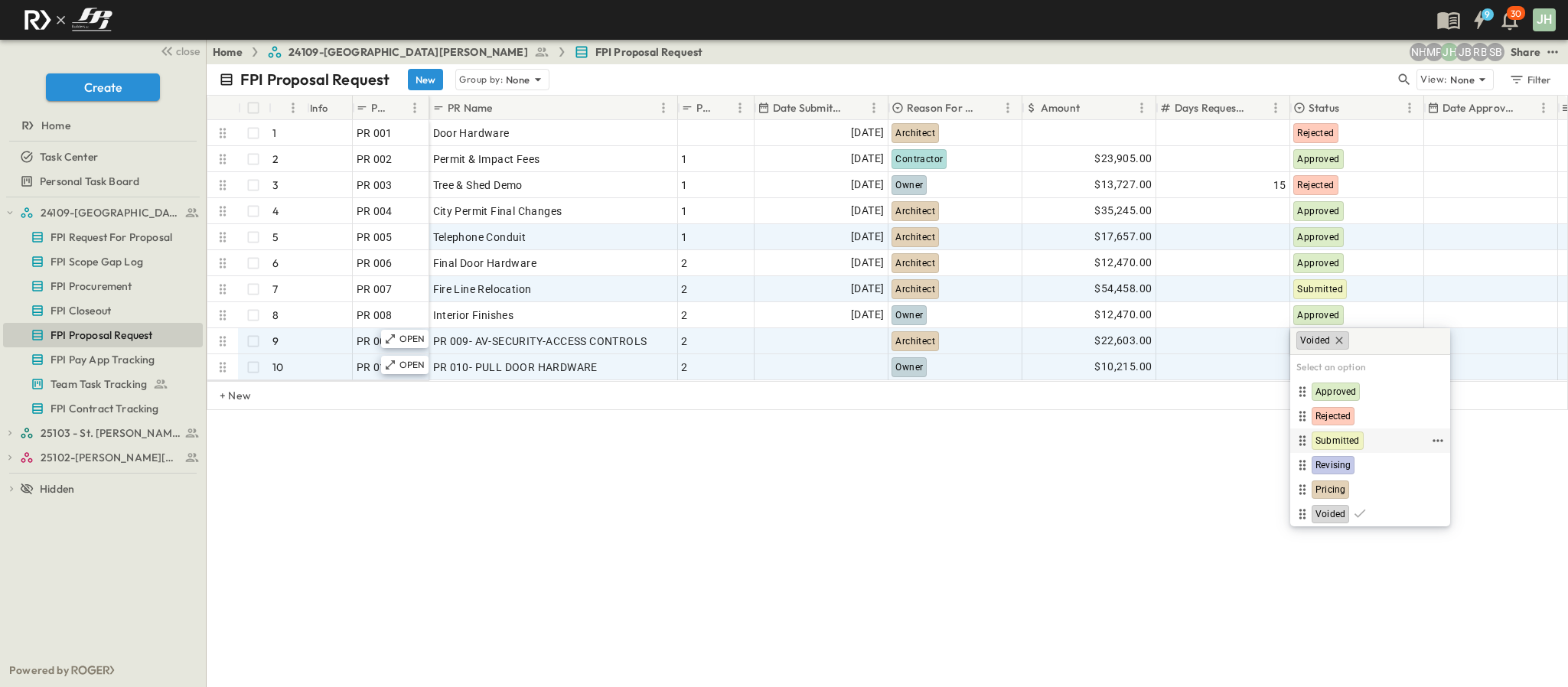
click at [1349, 441] on span "Submitted" at bounding box center [1338, 441] width 44 height 13
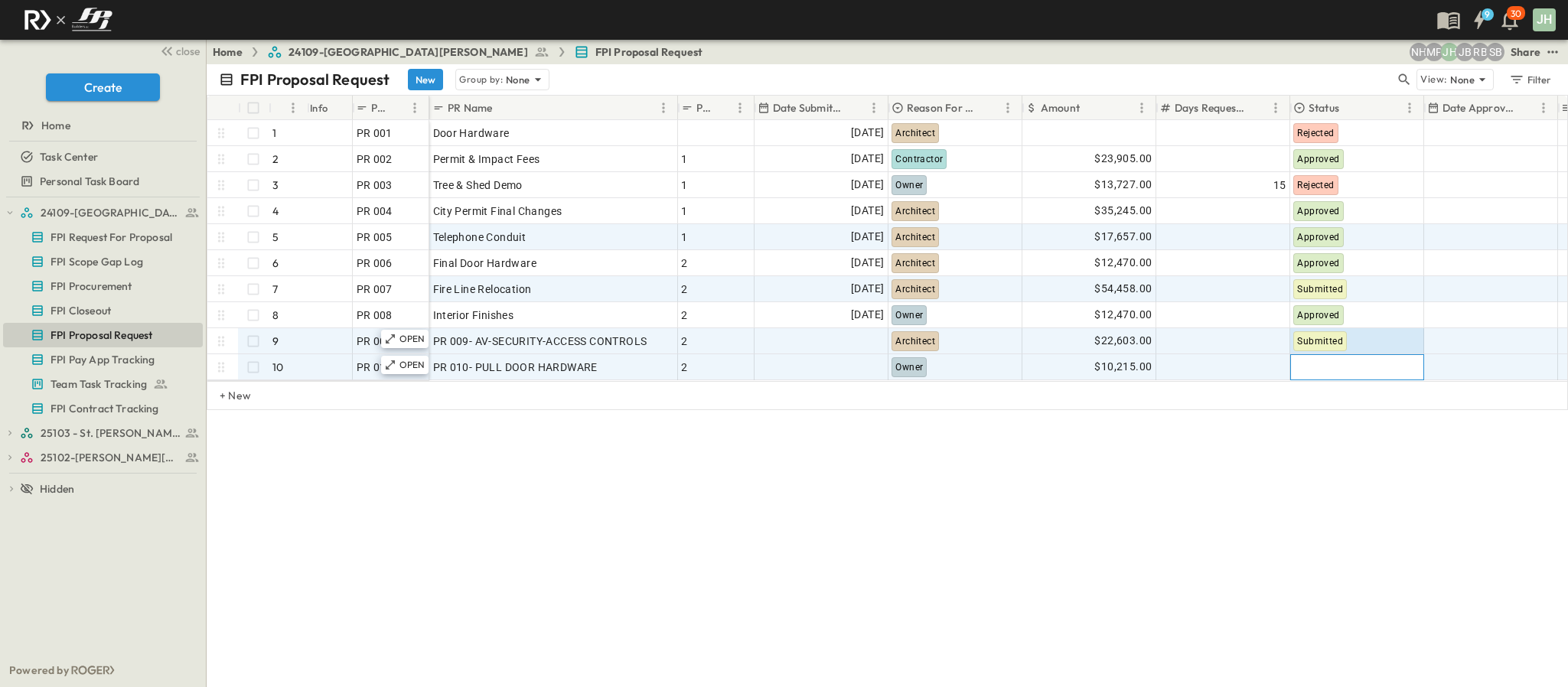
click at [1343, 365] on div at bounding box center [1357, 367] width 133 height 24
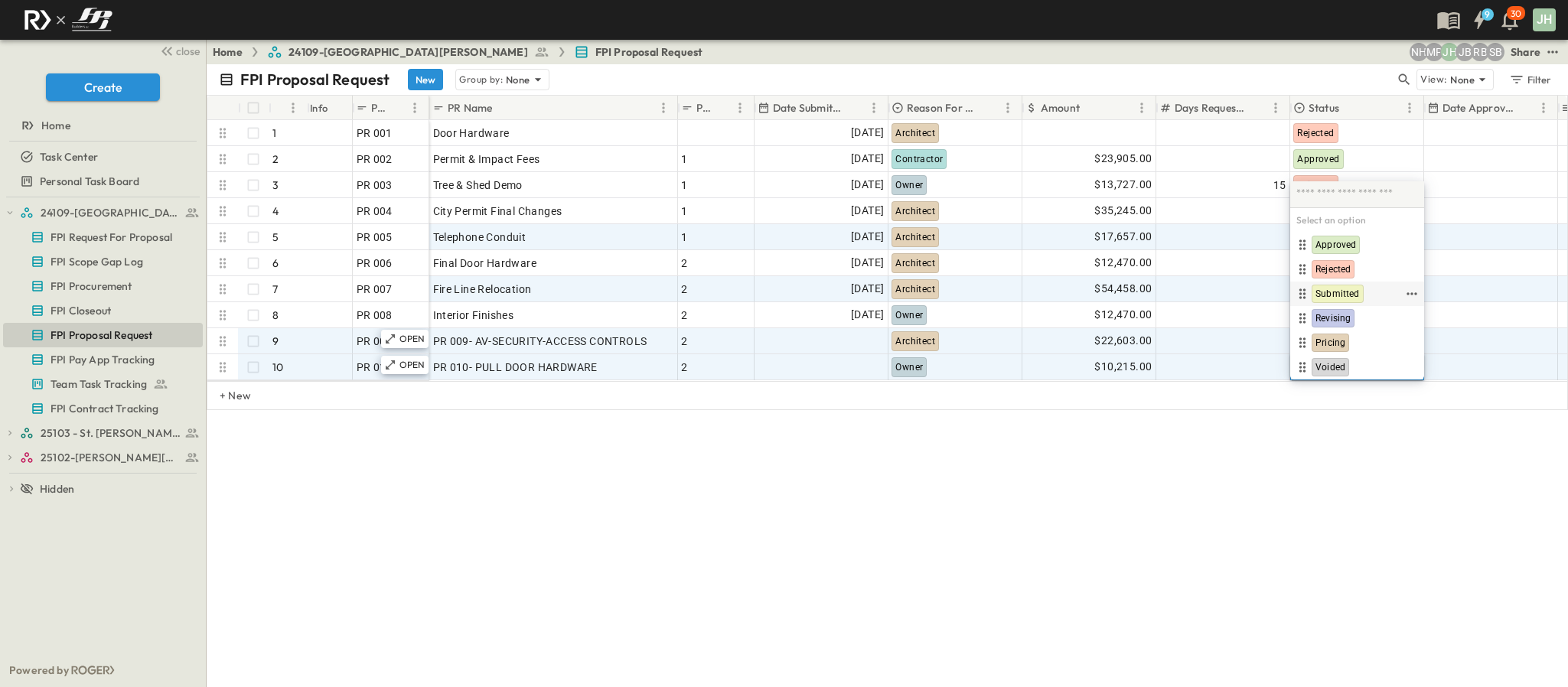
click at [1341, 285] on div "Submitted" at bounding box center [1338, 293] width 52 height 18
